Goal: Register for event/course

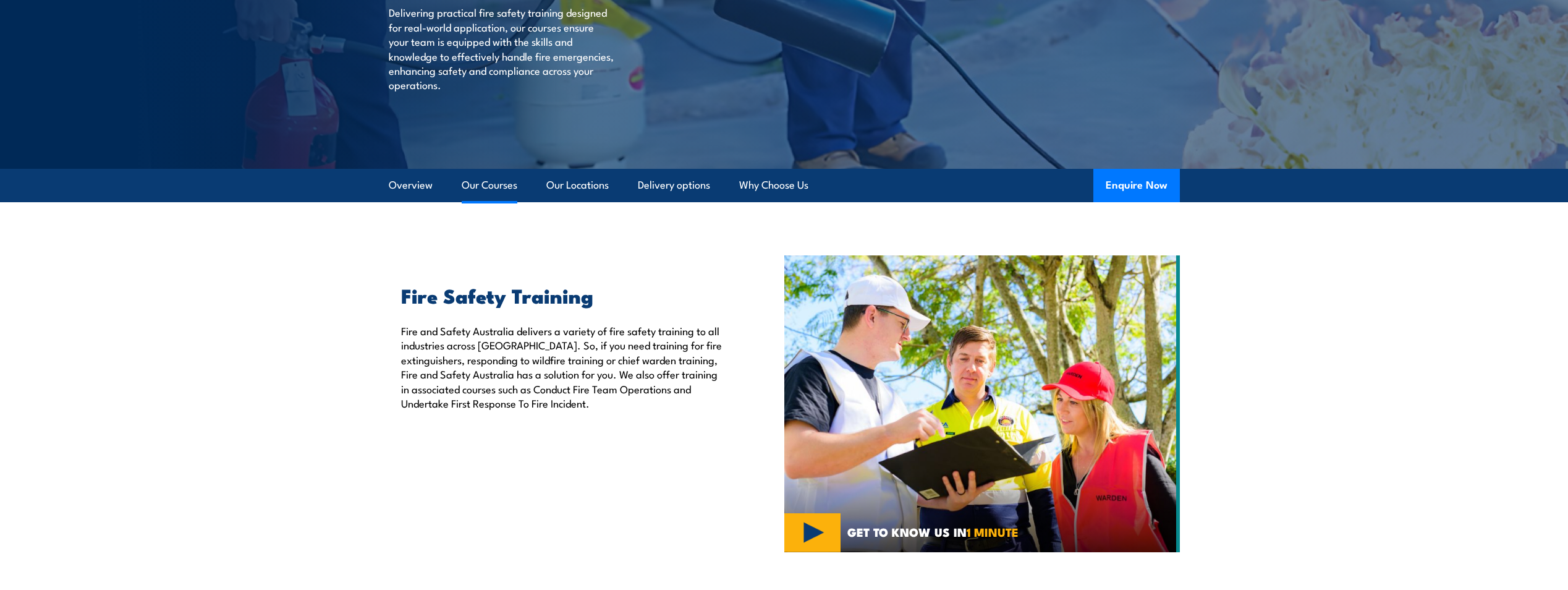
click at [489, 185] on link "Our Courses" at bounding box center [489, 185] width 56 height 33
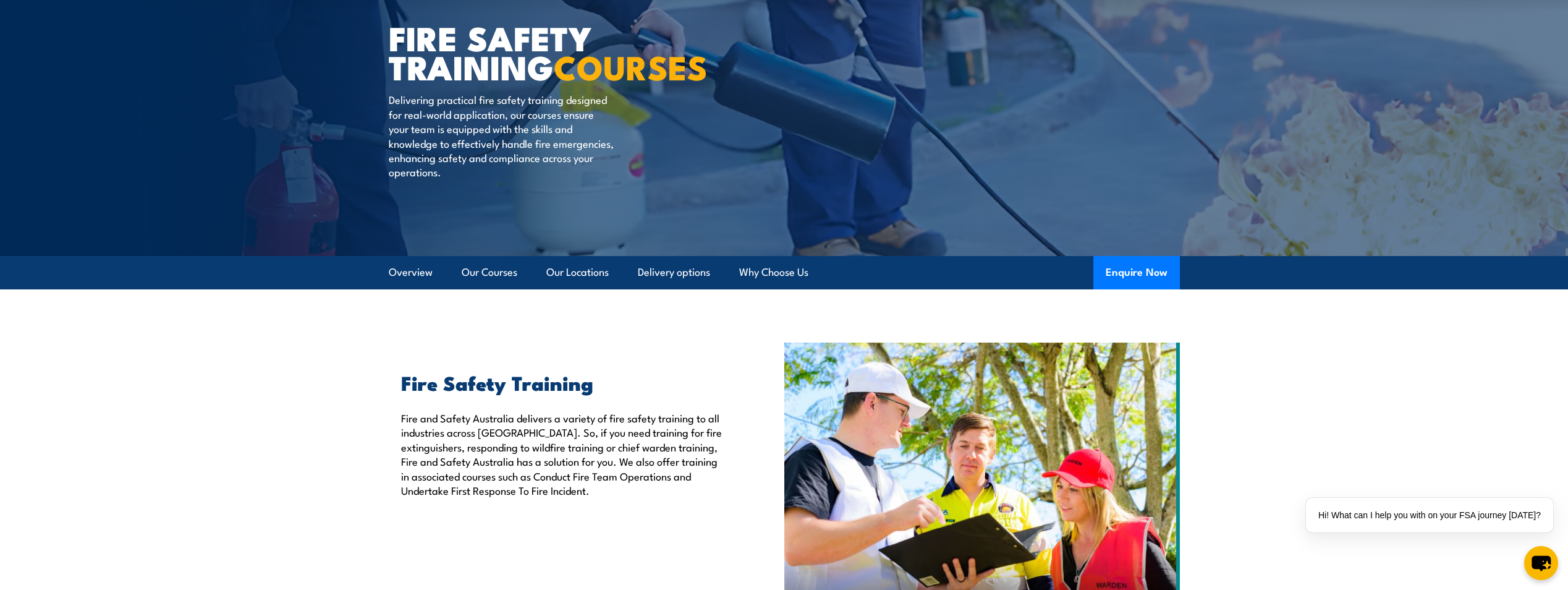
scroll to position [73, 0]
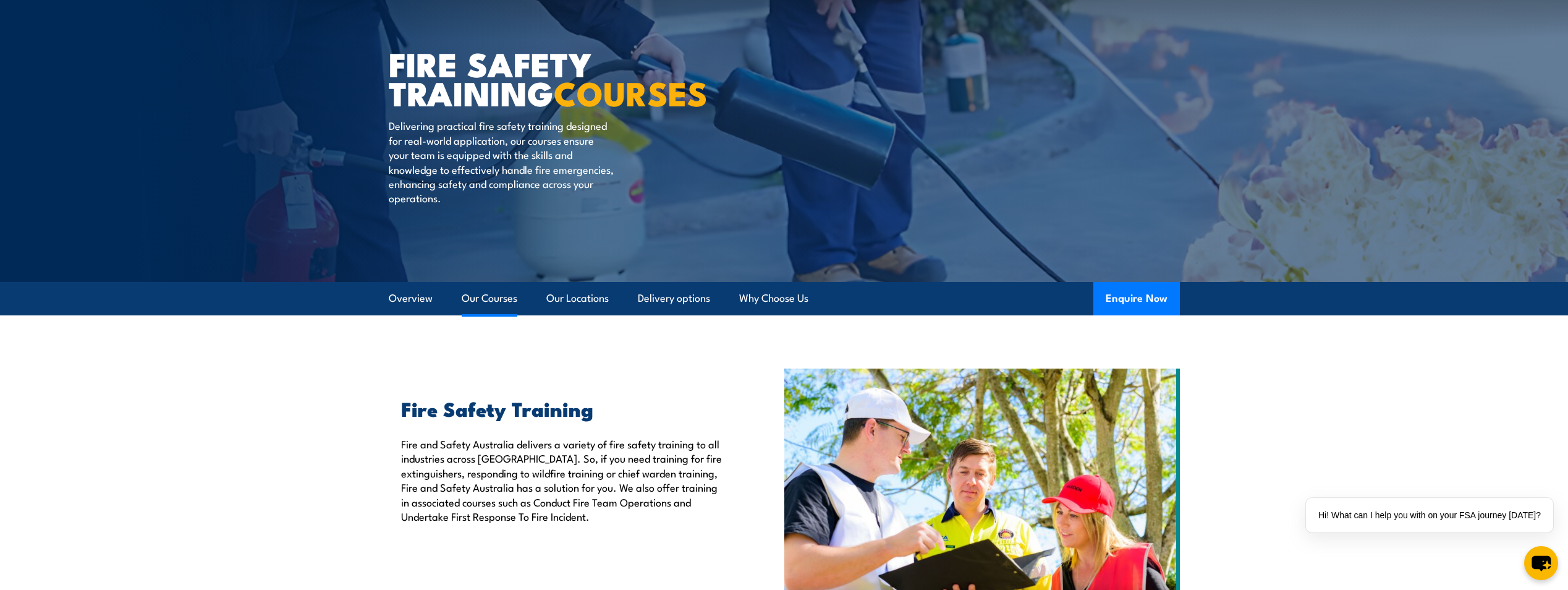
click at [484, 298] on link "Our Courses" at bounding box center [489, 297] width 56 height 33
click at [417, 304] on link "Overview" at bounding box center [410, 297] width 44 height 33
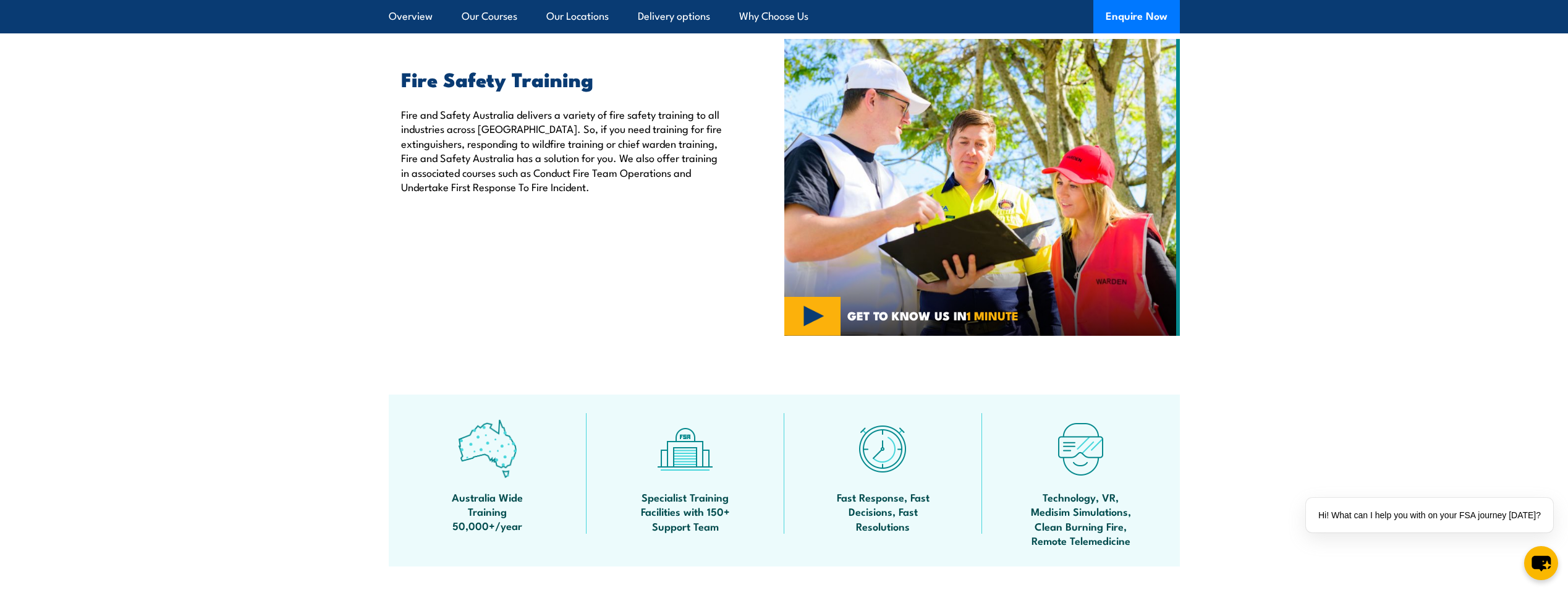
scroll to position [163, 0]
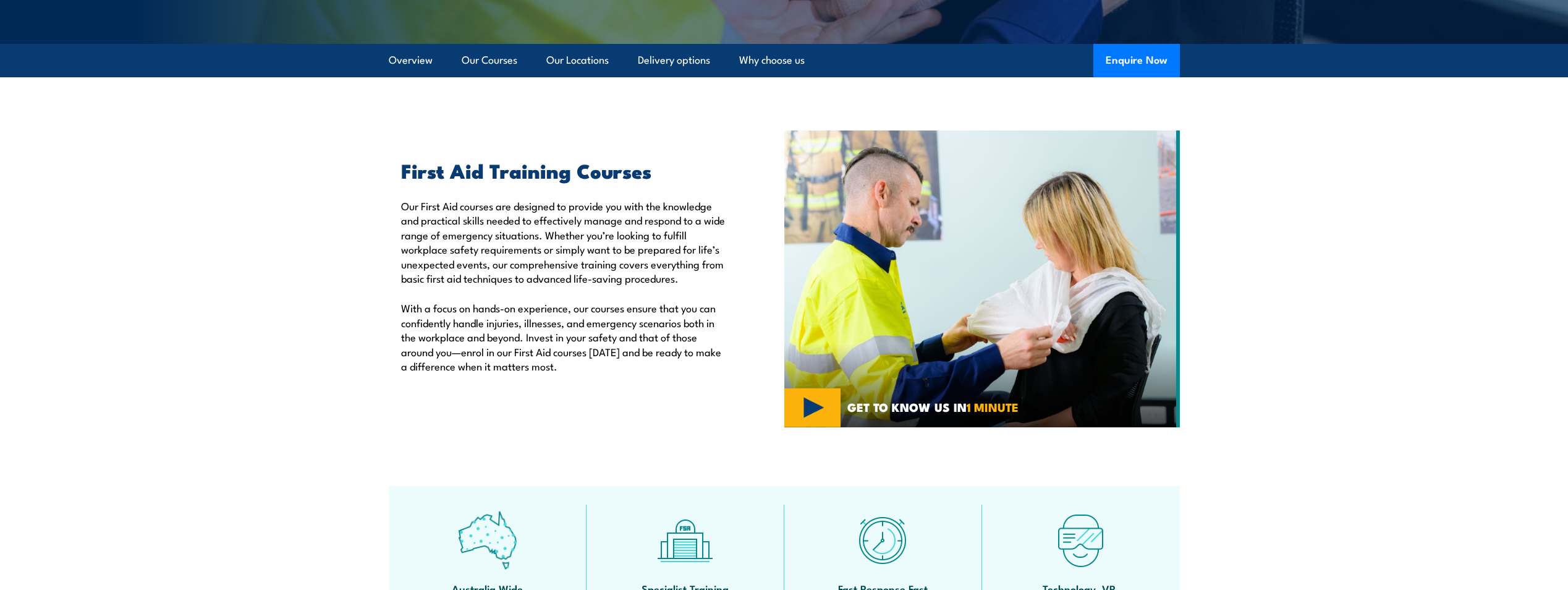
scroll to position [309, 0]
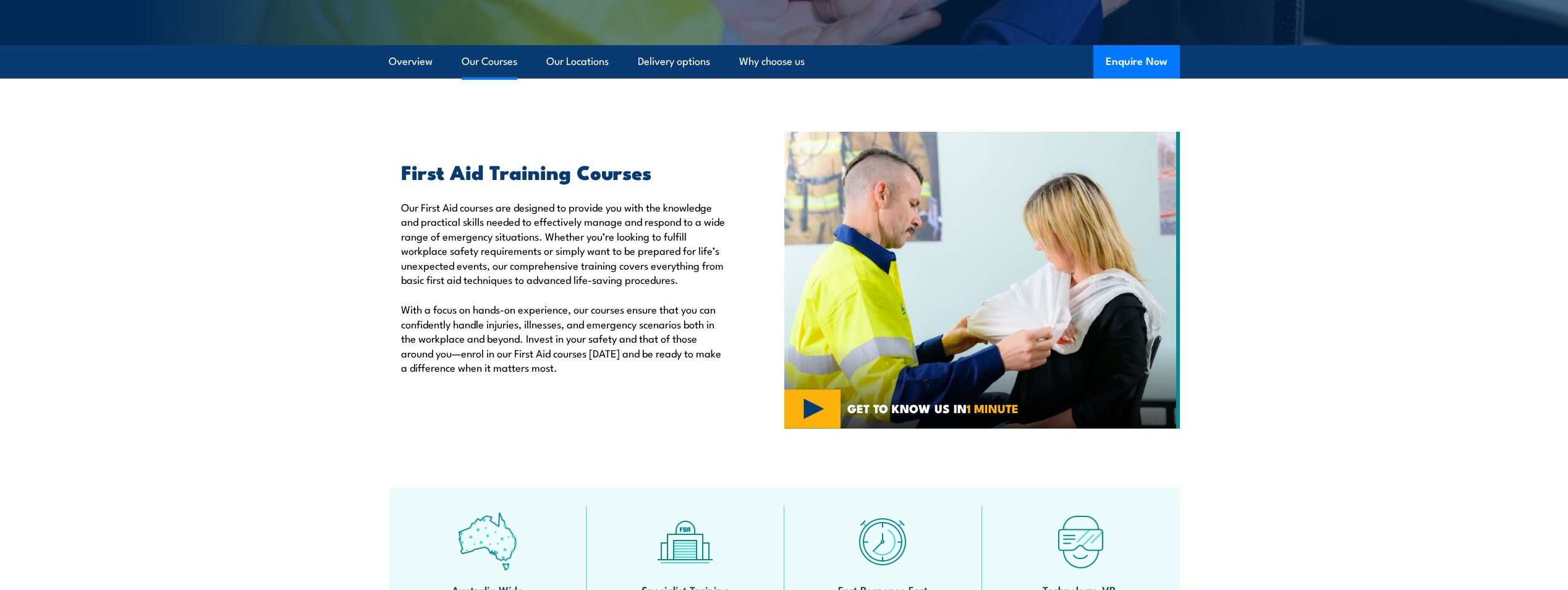
click at [479, 65] on link "Our Courses" at bounding box center [489, 61] width 56 height 33
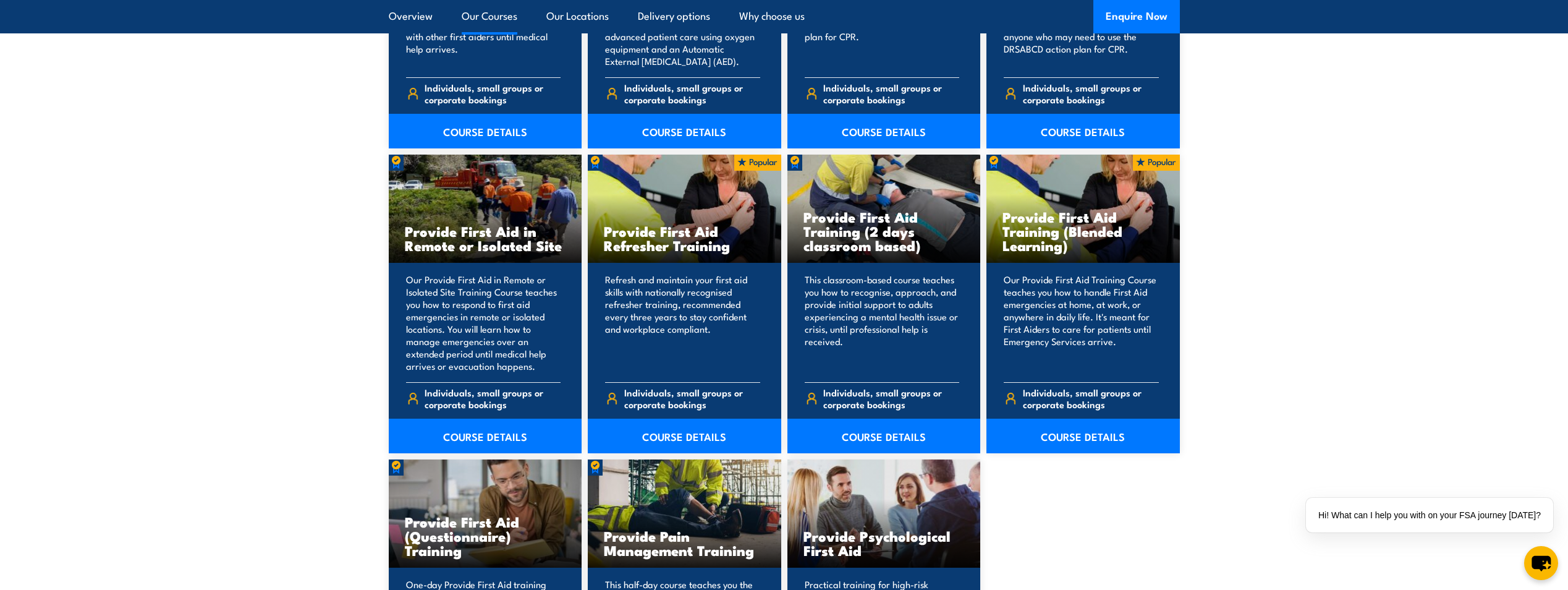
scroll to position [1865, 0]
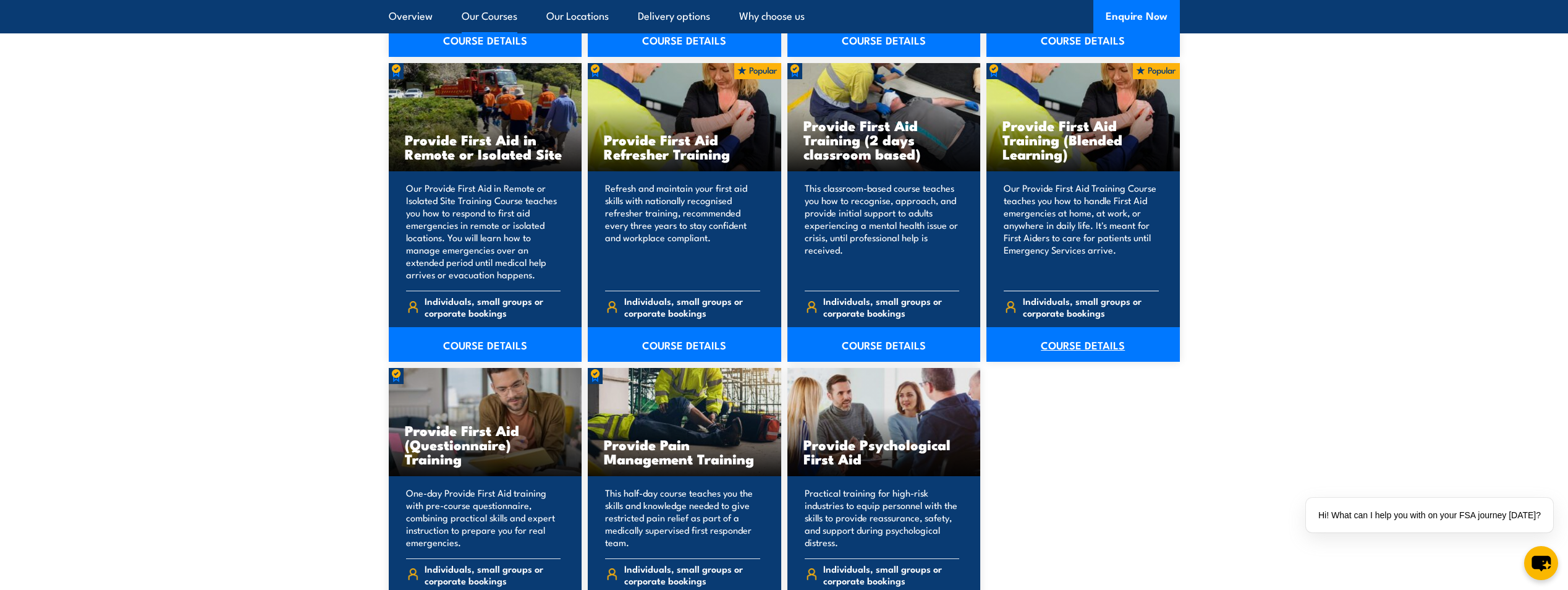
click at [1056, 348] on link "COURSE DETAILS" at bounding box center [1083, 344] width 194 height 34
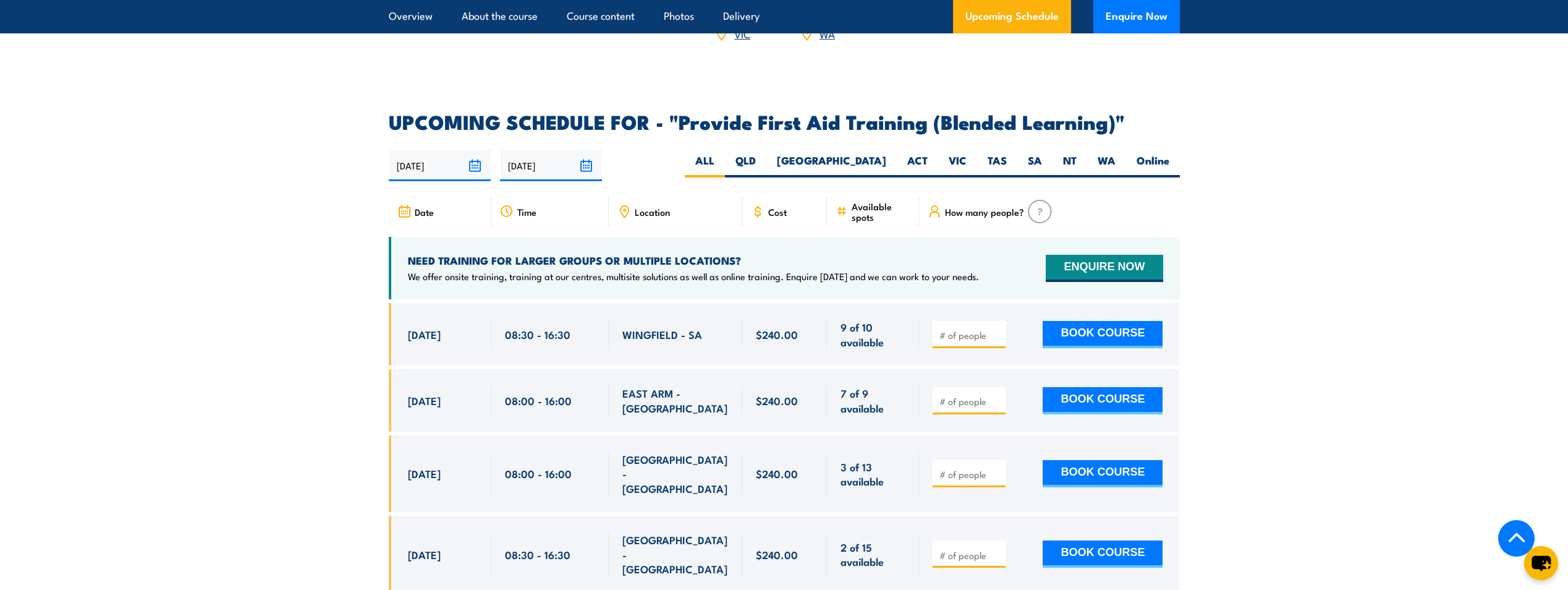
scroll to position [2287, 0]
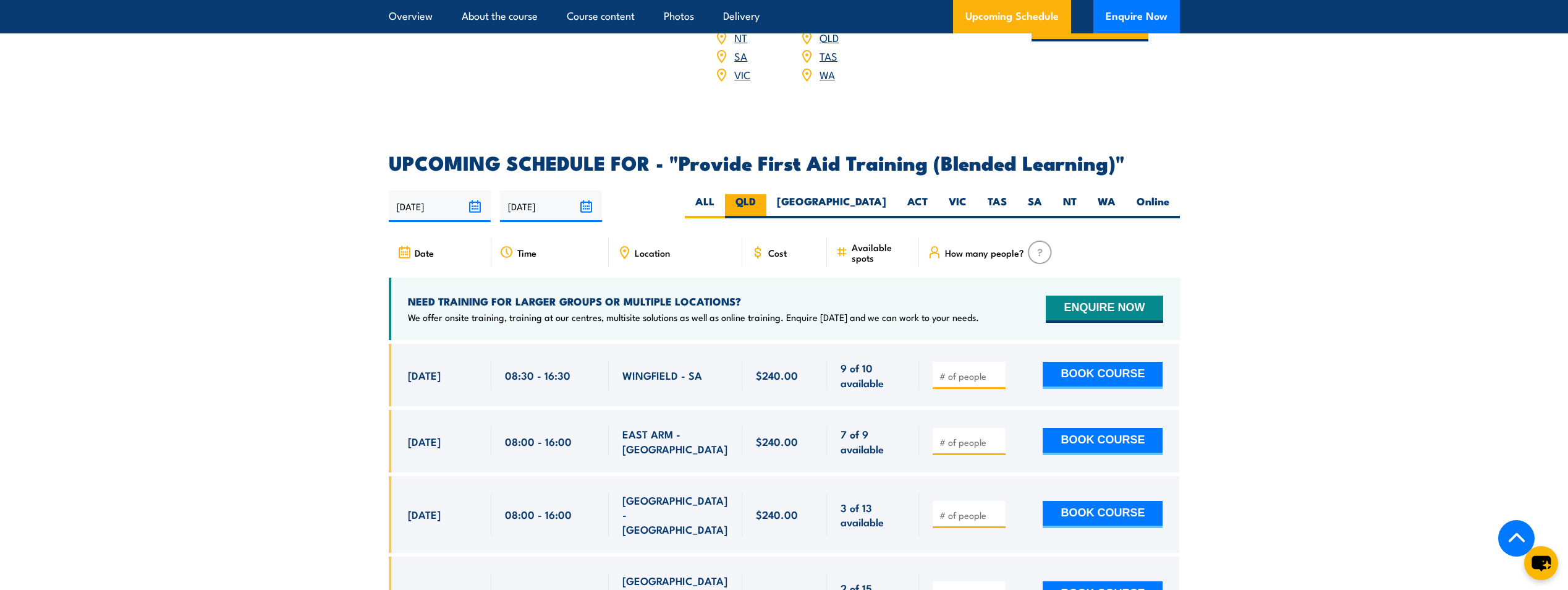
click at [766, 218] on label "QLD" at bounding box center [745, 206] width 41 height 24
click at [764, 202] on input "QLD" at bounding box center [759, 198] width 8 height 8
radio input "true"
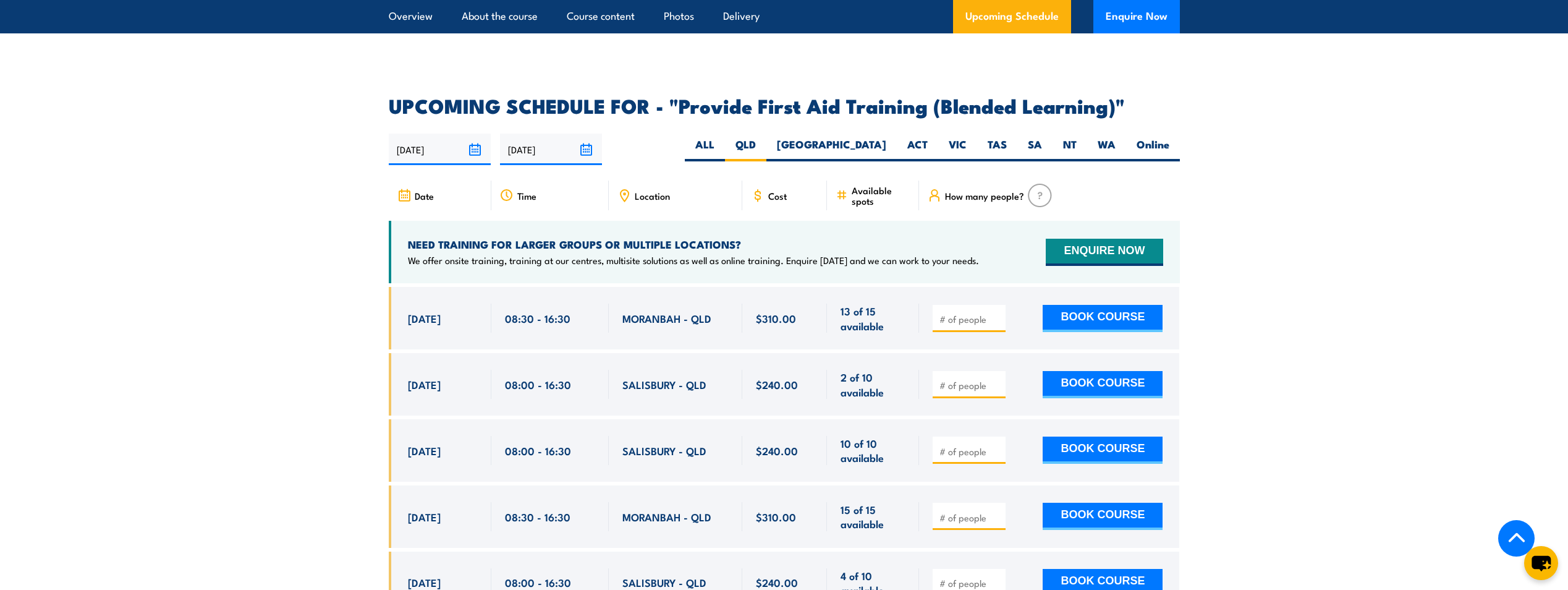
scroll to position [2326, 0]
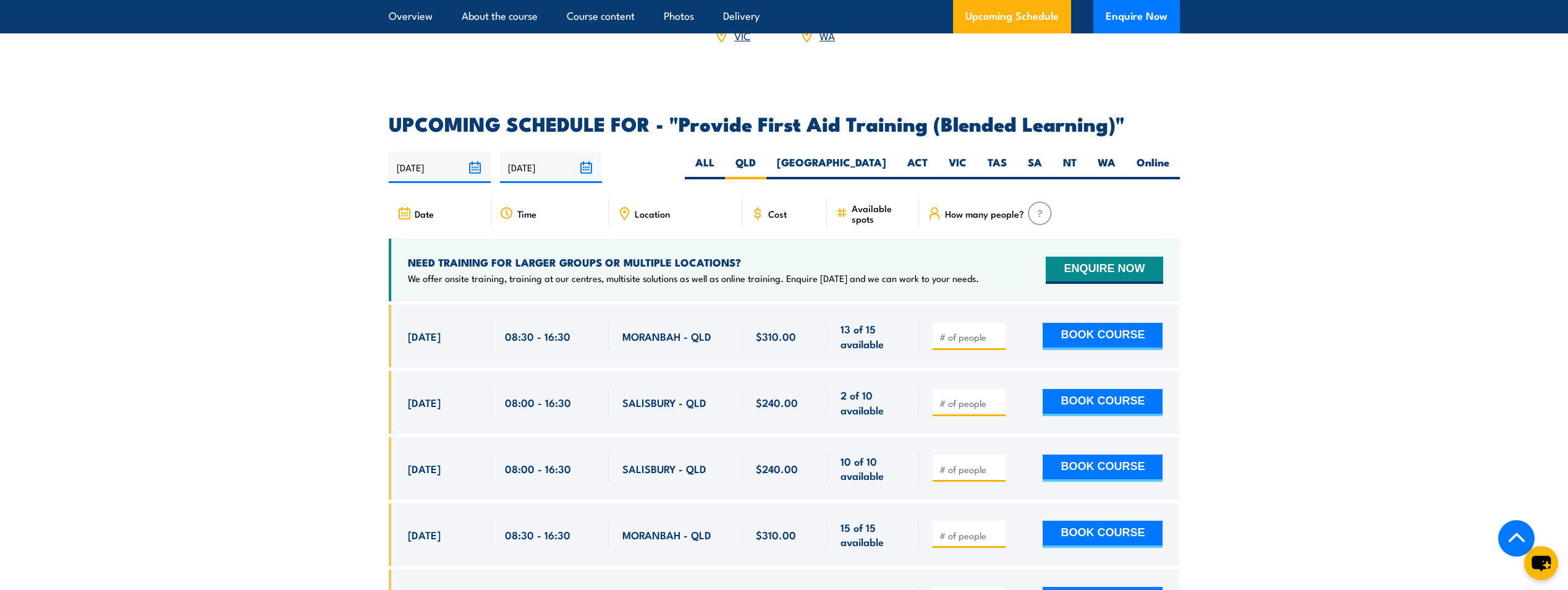
click at [622, 220] on icon at bounding box center [624, 213] width 14 height 14
click at [627, 220] on icon at bounding box center [624, 213] width 14 height 14
click at [623, 213] on icon at bounding box center [624, 213] width 2 height 2
click at [658, 219] on span "Location" at bounding box center [652, 213] width 35 height 10
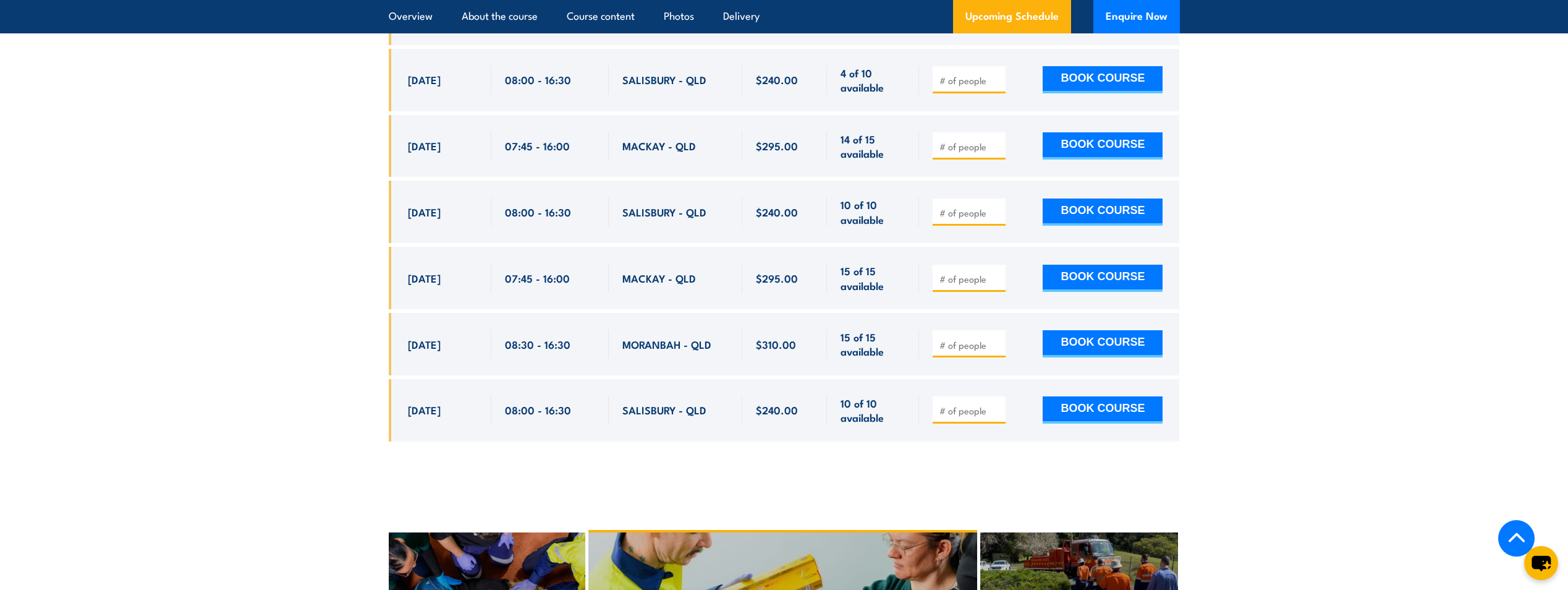
scroll to position [2883, 0]
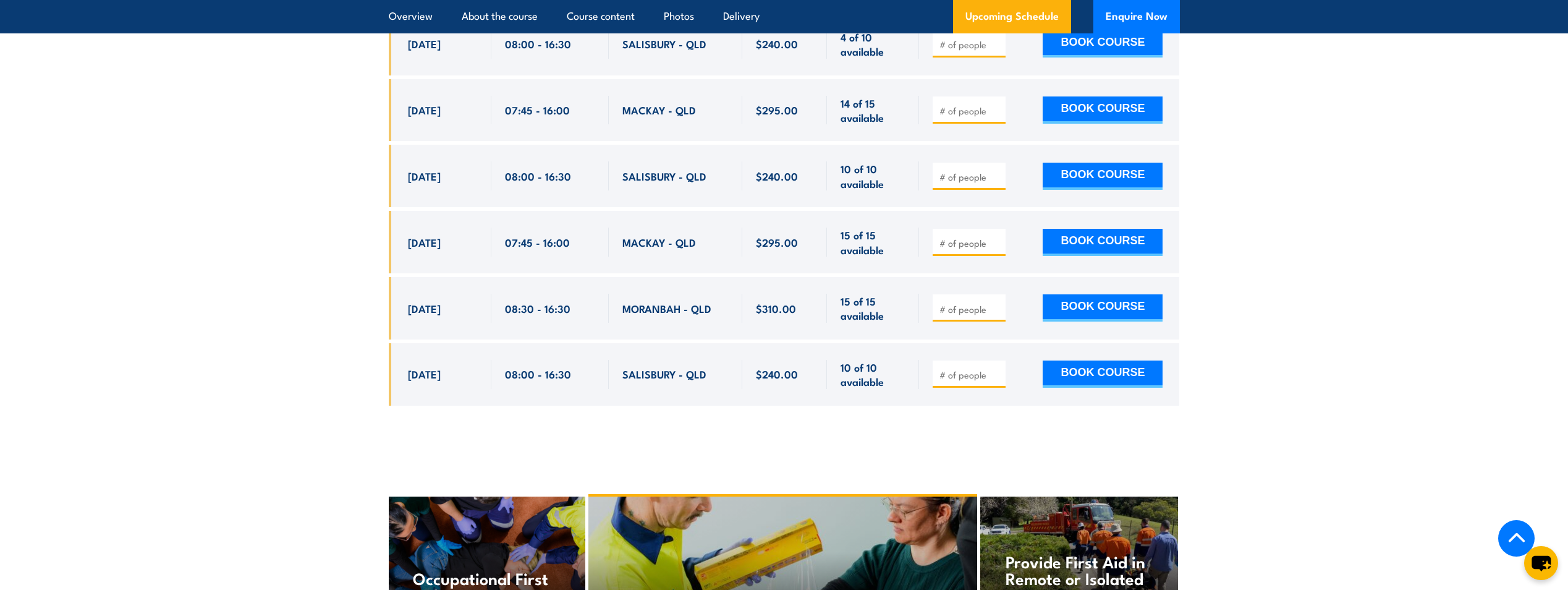
drag, startPoint x: 623, startPoint y: 383, endPoint x: 625, endPoint y: 391, distance: 8.2
drag, startPoint x: 625, startPoint y: 391, endPoint x: 674, endPoint y: 451, distance: 77.5
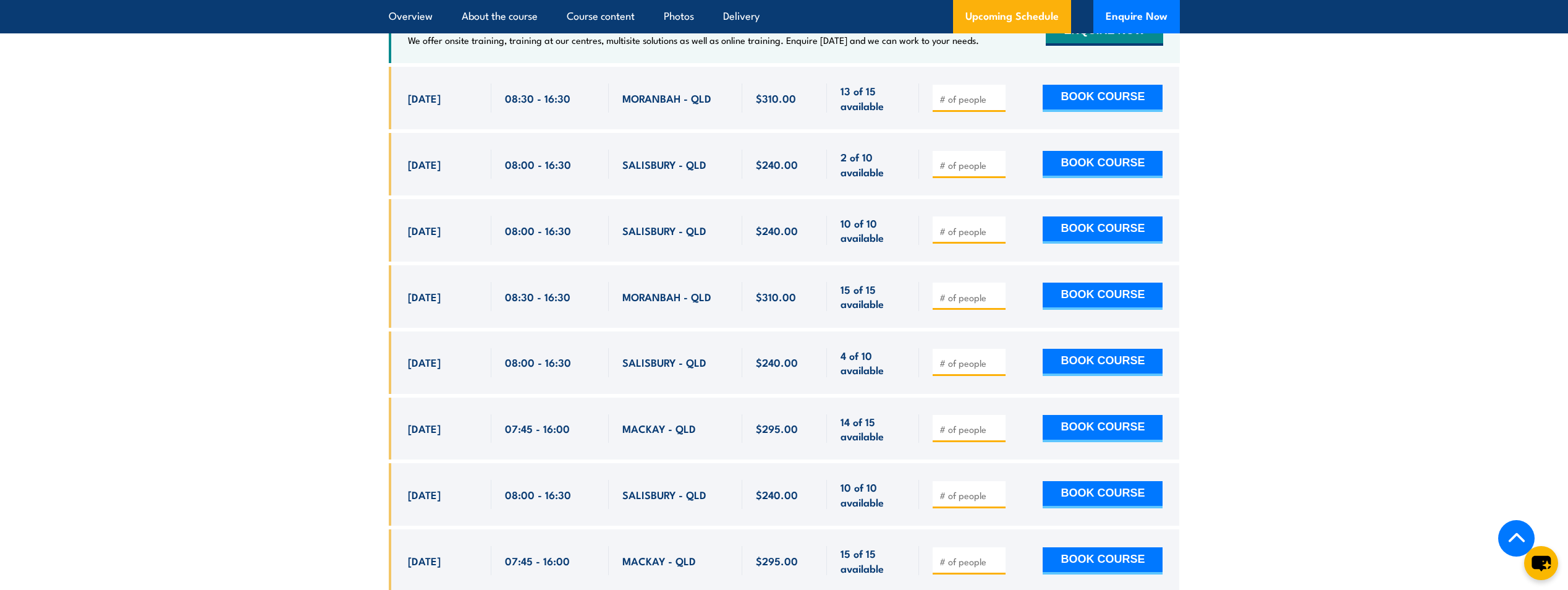
scroll to position [2573, 0]
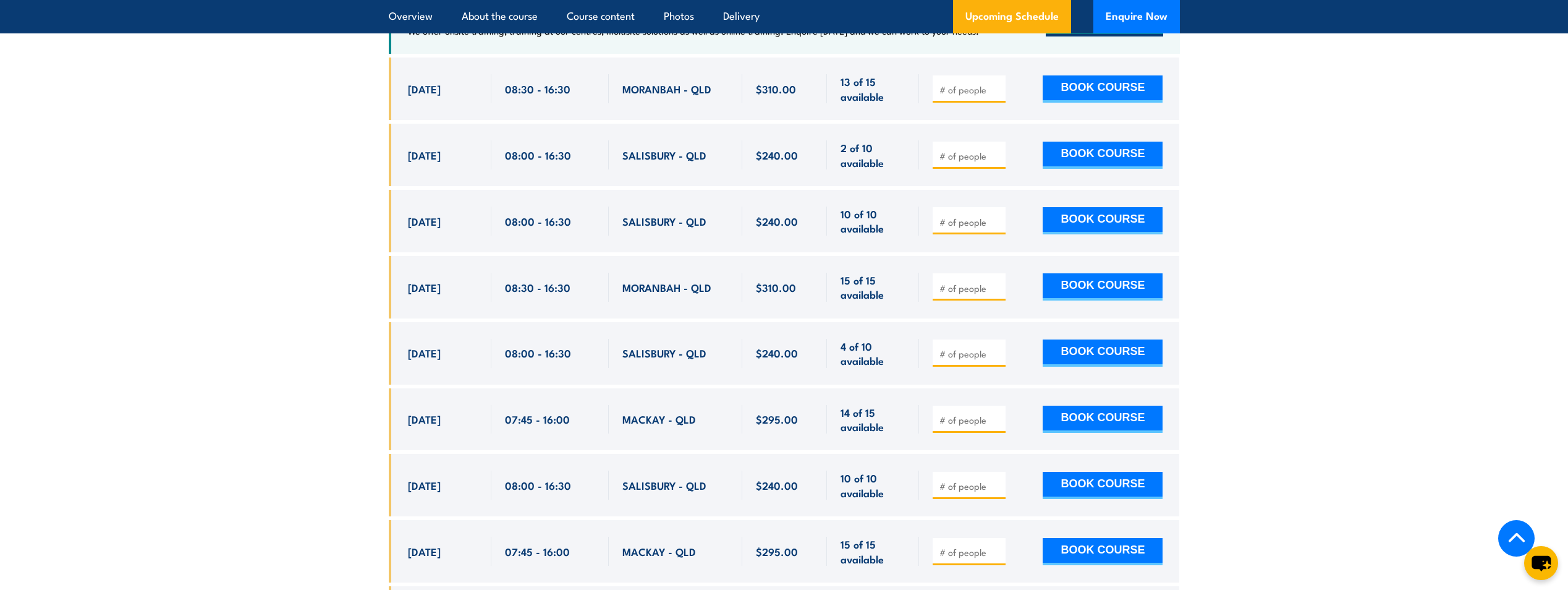
click at [682, 426] on span "MACKAY - QLD" at bounding box center [659, 418] width 74 height 14
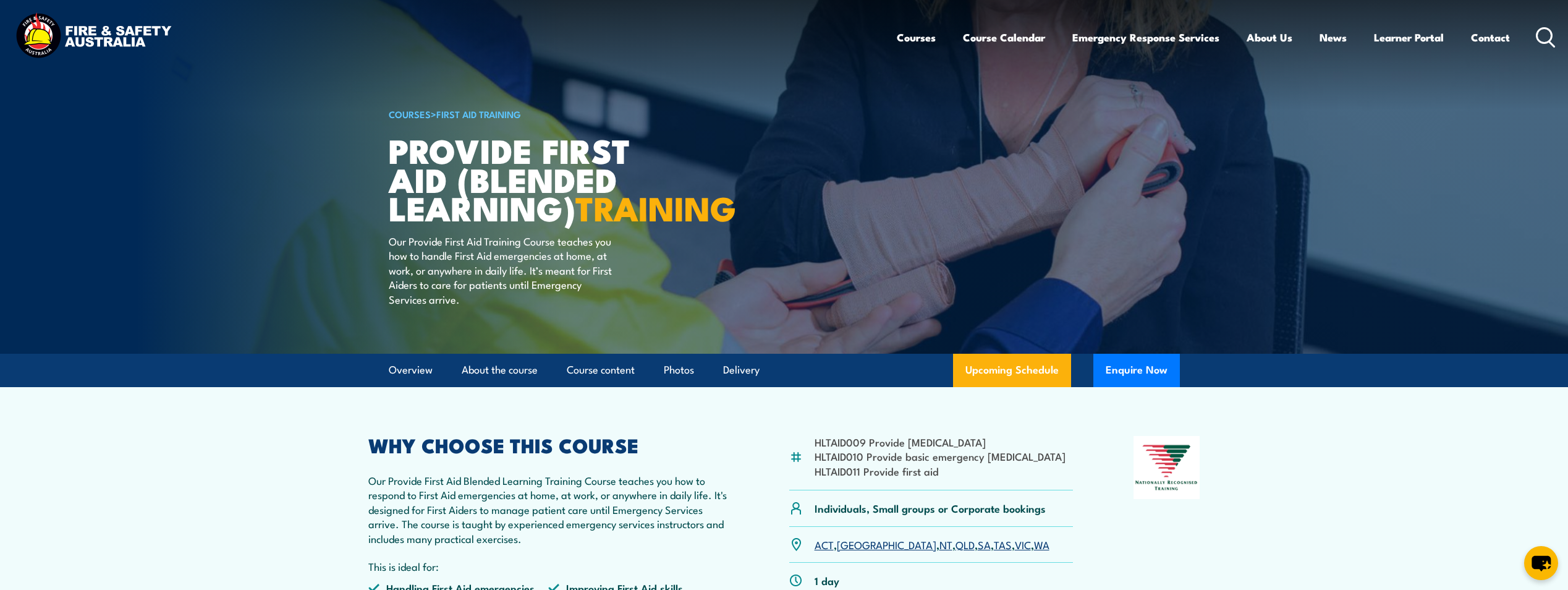
scroll to position [0, 0]
